Goal: Task Accomplishment & Management: Complete application form

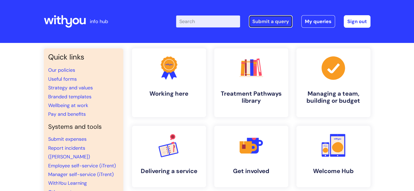
click at [274, 24] on link "Submit a query" at bounding box center [271, 21] width 44 height 13
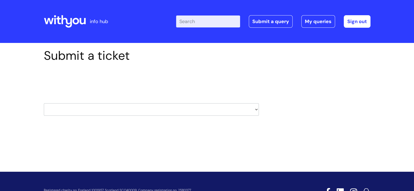
click at [147, 111] on select "HR / People IT and Support Clinical Drug Alerts Finance Accounts Data Support T…" at bounding box center [151, 109] width 215 height 13
select select "payroll"
click at [44, 103] on select "HR / People IT and Support Clinical Drug Alerts Finance Accounts Data Support T…" at bounding box center [151, 109] width 215 height 13
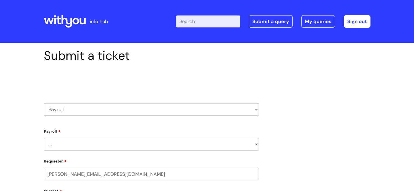
select select "80004157224"
click at [83, 146] on select "... New Hires bank details/starter checklist forms Payroll queries Receiving in…" at bounding box center [151, 144] width 215 height 13
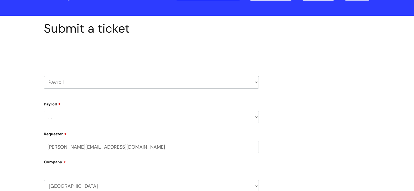
click at [84, 118] on select "... New Hires bank details/starter checklist forms Payroll queries Receiving in…" at bounding box center [151, 117] width 215 height 13
select select "Payroll queries"
click at [44, 111] on select "... New Hires bank details/starter checklist forms Payroll queries Receiving in…" at bounding box center [151, 117] width 215 height 13
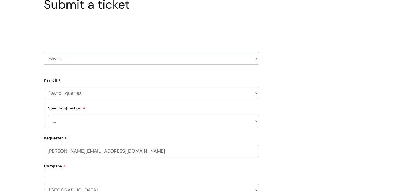
scroll to position [82, 0]
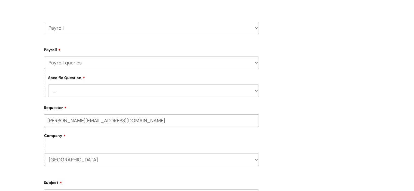
click at [80, 88] on select "... Changes queries Timesheet queries Salary and absence queries" at bounding box center [153, 91] width 211 height 13
select select "Salary and absence queries"
click at [48, 85] on select "... Changes queries Timesheet queries Salary and absence queries" at bounding box center [153, 91] width 211 height 13
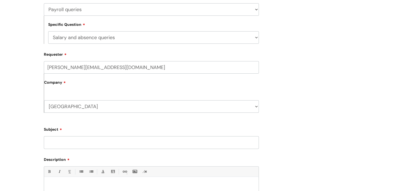
scroll to position [136, 0]
click at [70, 107] on select "Shropshire WithYou Current Staff" at bounding box center [151, 105] width 215 height 13
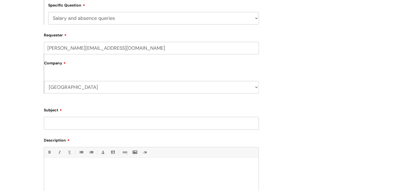
scroll to position [163, 0]
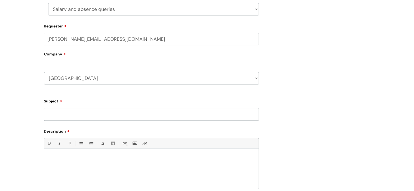
click at [26, 117] on div "Submit a ticket Select issue type HR / People IT and Support Clinical Drug Aler…" at bounding box center [207, 72] width 414 height 384
click at [63, 117] on input "Subject" at bounding box center [151, 114] width 215 height 13
type input "[PERSON_NAME] - Pay Slips"
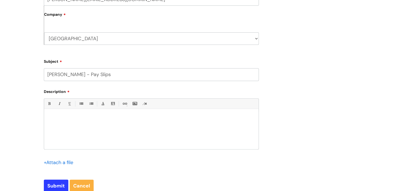
scroll to position [218, 0]
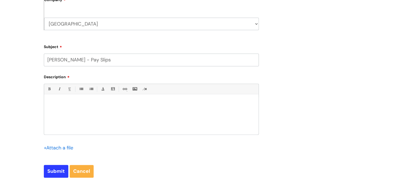
click at [101, 115] on div at bounding box center [151, 116] width 214 height 38
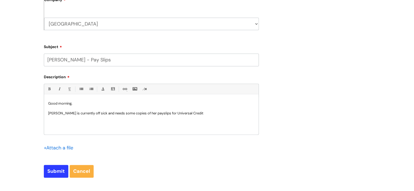
click at [99, 115] on p "Sinead Delanty is currently off sick and needs some copies of her payslips for …" at bounding box center [151, 113] width 206 height 5
click at [229, 116] on p "Sinead Delanty is currently off long-term sick and needs some copies of her pay…" at bounding box center [151, 113] width 206 height 5
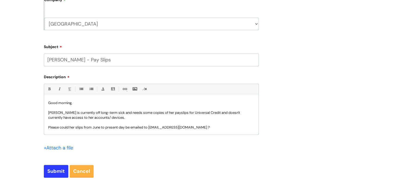
scroll to position [5, 0]
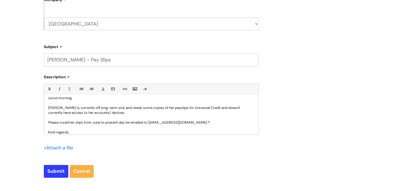
click at [227, 107] on p "Sinead Delanty is currently off long-term sick and needs some copies of her pay…" at bounding box center [151, 111] width 206 height 10
click at [160, 110] on p "[PERSON_NAME] is currently off long-term sick and needs some copies of her pays…" at bounding box center [151, 111] width 206 height 10
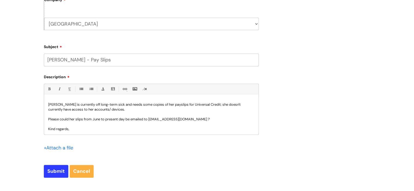
scroll to position [10, 0]
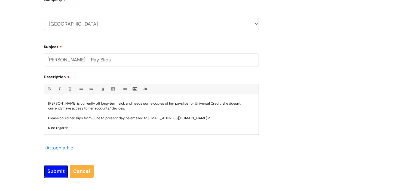
click at [59, 170] on input "Submit" at bounding box center [56, 171] width 24 height 13
type input "Please Wait..."
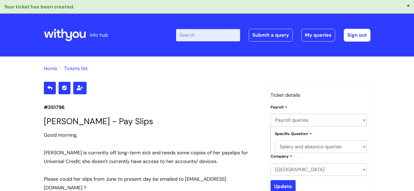
select select "Payroll queries"
select select "Salary and absence queries"
